Goal: Task Accomplishment & Management: Use online tool/utility

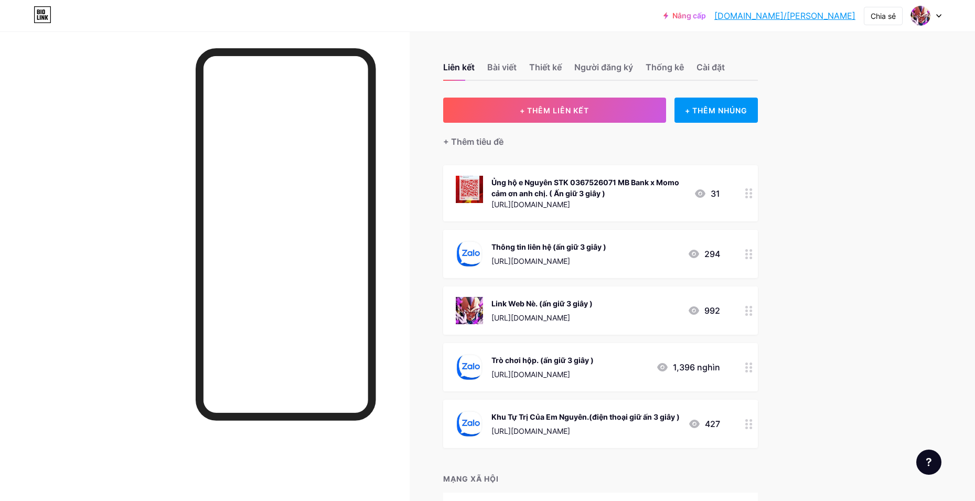
click at [747, 363] on div at bounding box center [749, 367] width 18 height 48
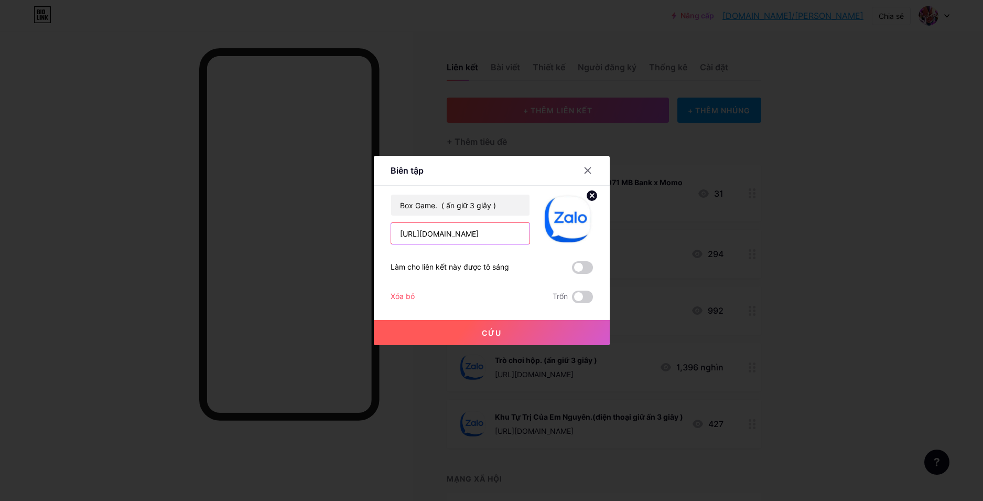
click at [501, 236] on input "https://zalo.me/g/sdxvgw142" at bounding box center [460, 233] width 138 height 21
paste input "text"
paste input "[URL][DOMAIN_NAME]"
type input "[URL][DOMAIN_NAME]"
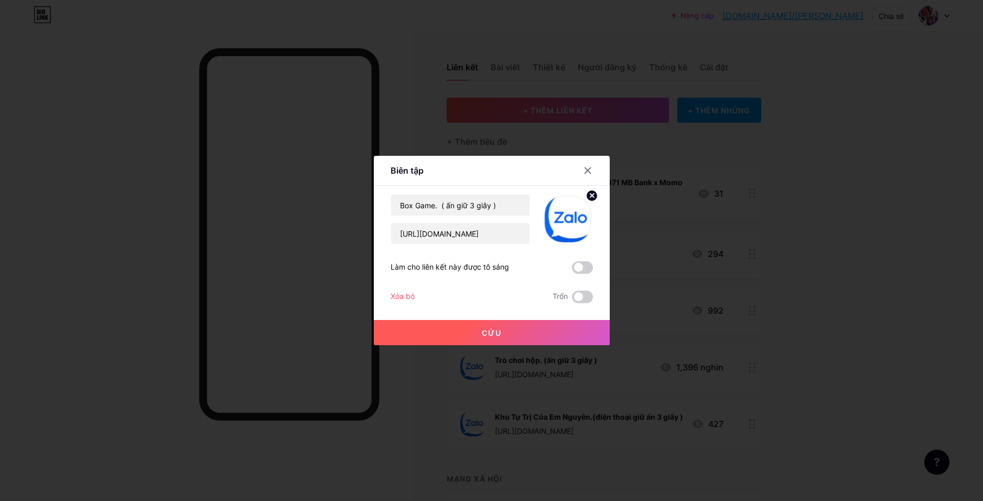
click at [456, 329] on button "Cứu" at bounding box center [492, 332] width 236 height 25
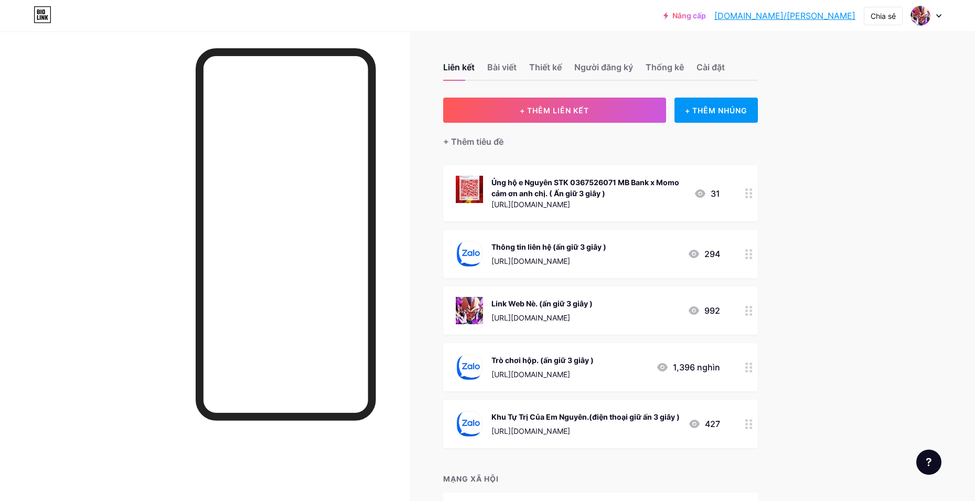
click at [758, 316] on div at bounding box center [749, 310] width 18 height 48
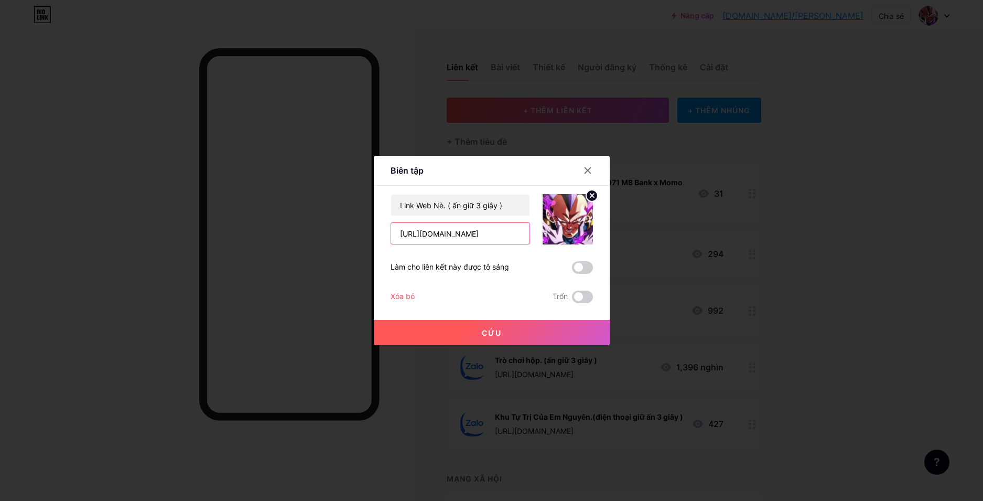
click at [442, 234] on input "https://huyenthoainro.com/" at bounding box center [460, 233] width 138 height 21
click at [443, 234] on input "https://huyenthoainro.com/" at bounding box center [460, 233] width 138 height 21
type input "[URL][DOMAIN_NAME]"
click at [506, 346] on div at bounding box center [491, 250] width 983 height 501
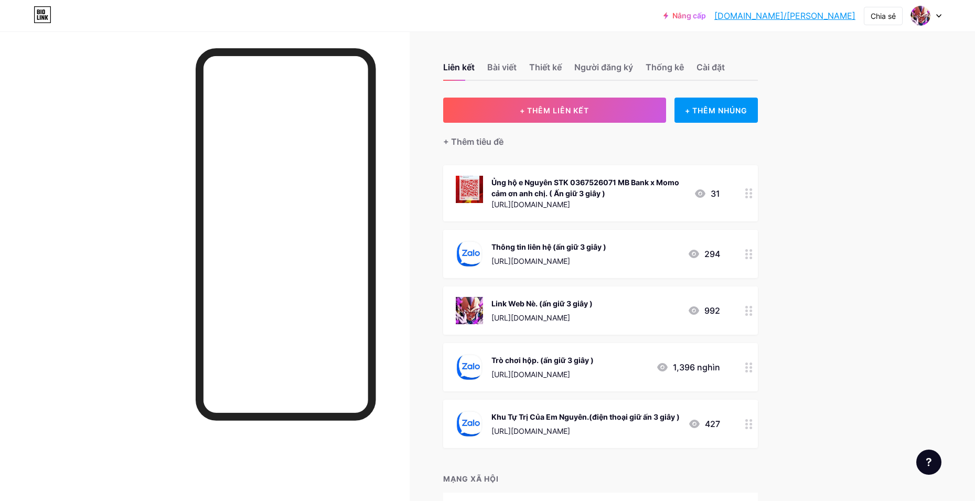
click at [506, 339] on span "Ủng hộ e Nguyên STK 0367526071 MB Bank x Momo cảm ơn anh chị. ( Ấn giữ 3 giây )…" at bounding box center [600, 306] width 315 height 283
click at [743, 308] on div at bounding box center [749, 310] width 18 height 48
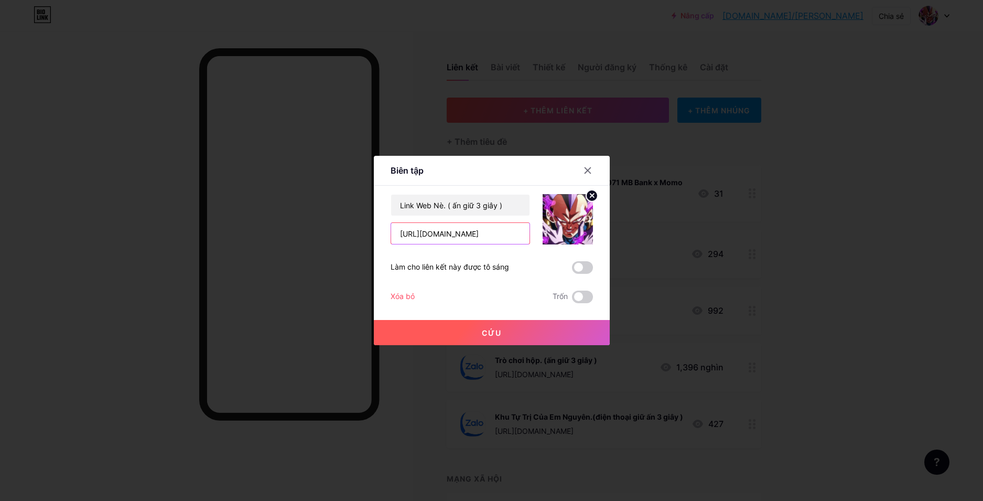
click at [454, 233] on input "https://huyenthoainro.com/" at bounding box center [460, 233] width 138 height 21
type input "[URL][DOMAIN_NAME]"
click at [408, 337] on button "Cứu" at bounding box center [492, 332] width 236 height 25
